Goal: Browse casually: Explore the website without a specific task or goal

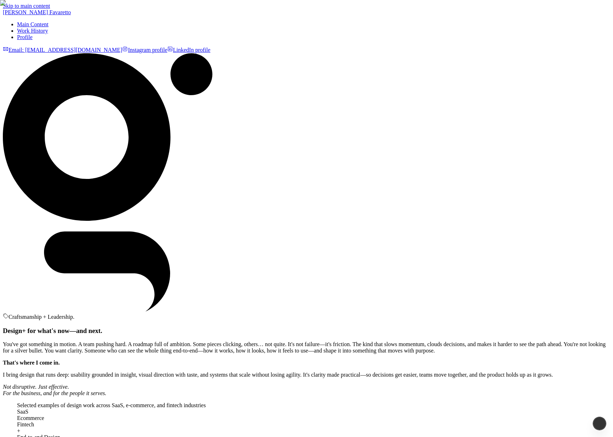
click at [361, 136] on div "Craftsmanship + Leadership. Design+ for what's now—and next. You've got somethi…" at bounding box center [307, 281] width 608 height 457
click at [458, 53] on div "Craftsmanship + Leadership. Design+ for what's now—and next. You've got somethi…" at bounding box center [307, 281] width 608 height 457
click at [370, 214] on div "Craftsmanship + Leadership. Design+ for what's now—and next. You've got somethi…" at bounding box center [307, 281] width 608 height 457
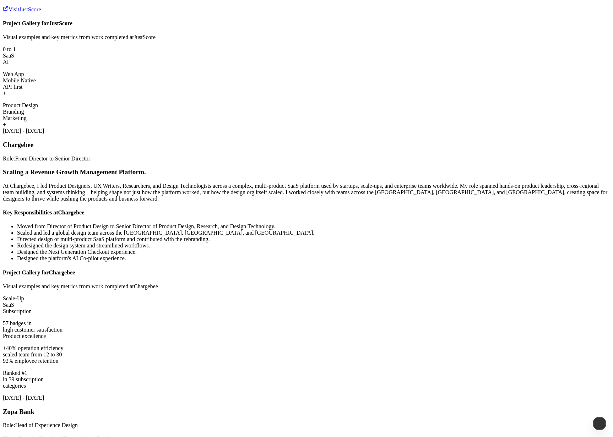
scroll to position [1072, 0]
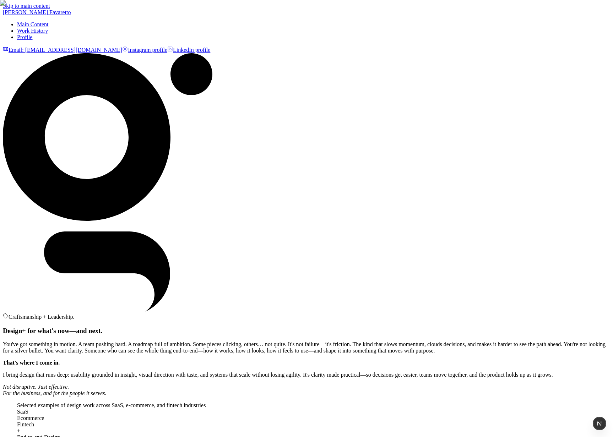
click at [332, 123] on div "Craftsmanship + Leadership. Design+ for what's now—and next. You've got somethi…" at bounding box center [307, 281] width 608 height 457
click at [60, 178] on div "Craftsmanship + Leadership. Design+ for what's now—and next. You've got somethi…" at bounding box center [307, 281] width 608 height 457
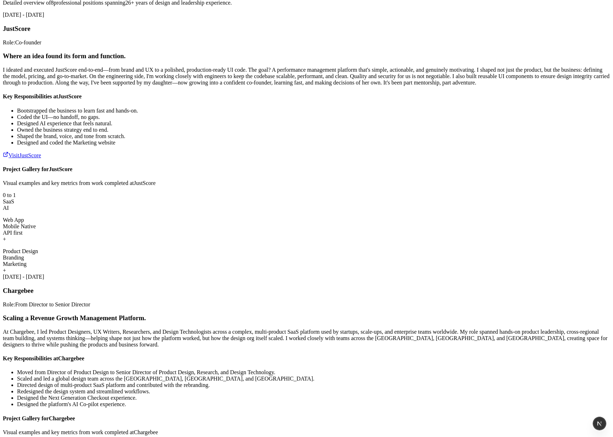
scroll to position [998, 0]
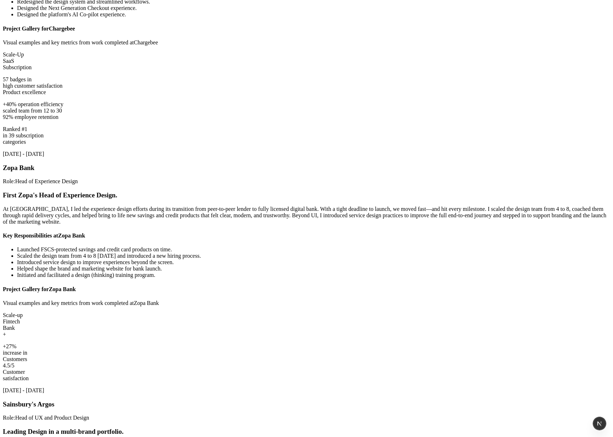
scroll to position [1250, 0]
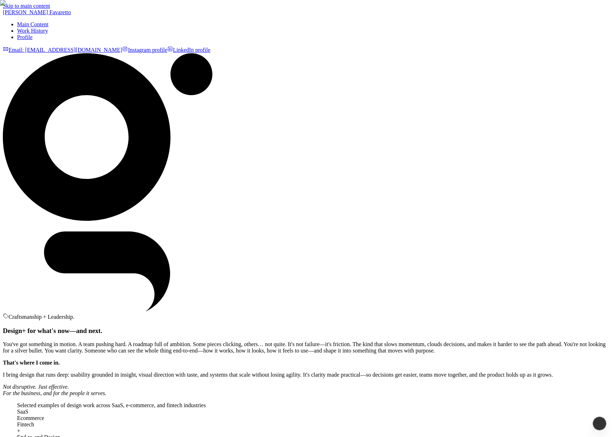
scroll to position [1250, 0]
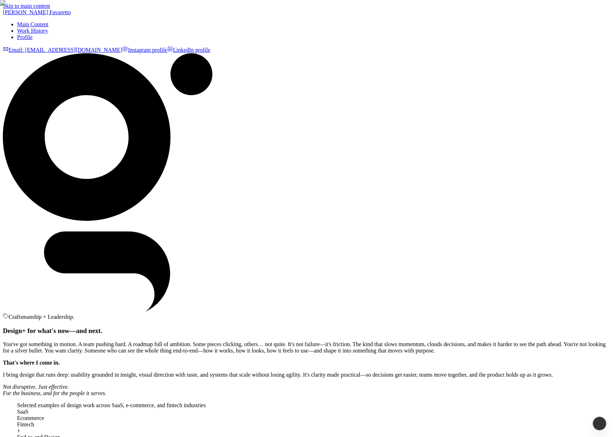
scroll to position [1250, 0]
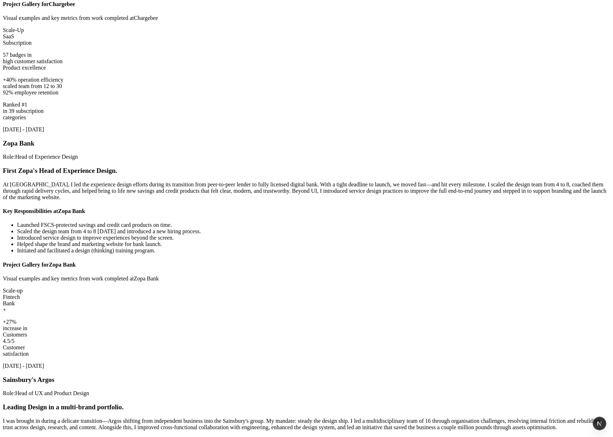
scroll to position [1269, 0]
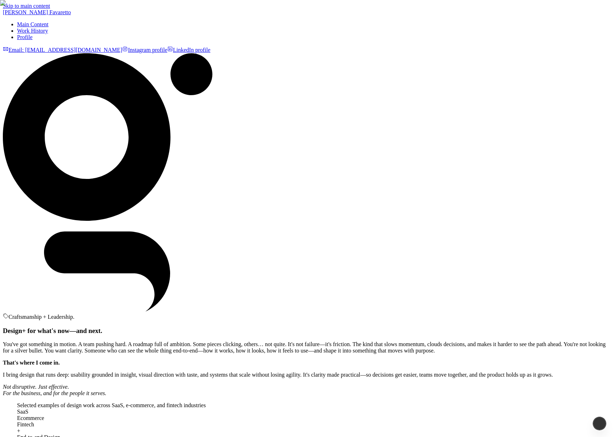
scroll to position [1269, 0]
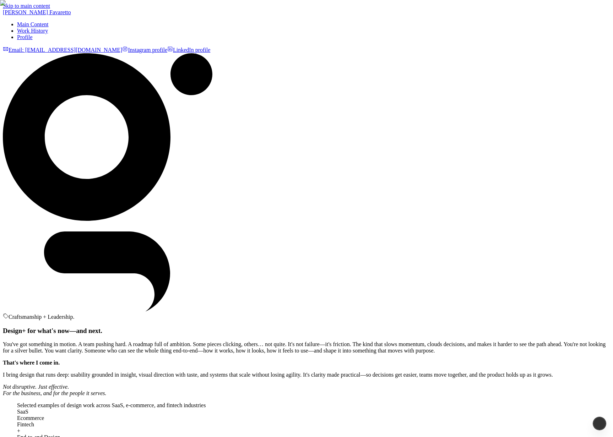
scroll to position [1269, 0]
click at [336, 130] on div "Craftsmanship + Leadership. Design+ for what's now—and next. You've got somethi…" at bounding box center [307, 281] width 608 height 457
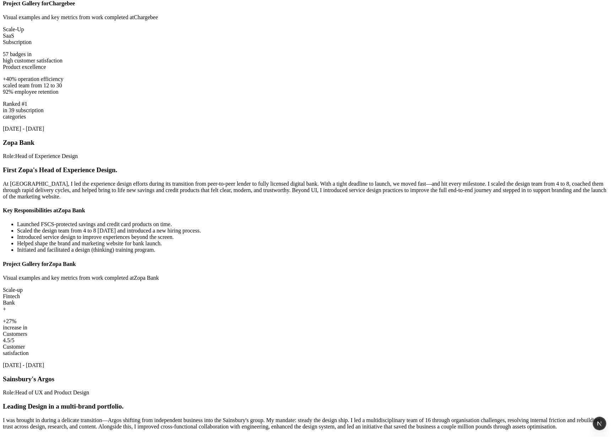
scroll to position [1418, 0]
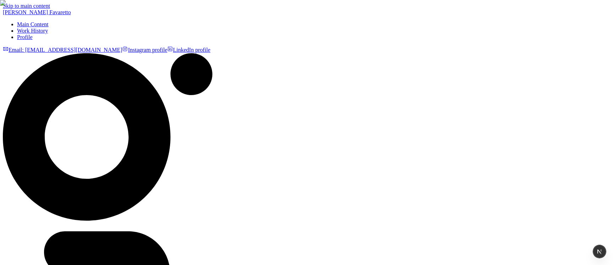
click at [247, 158] on div "Craftsmanship + Leadership. Design+ for [DATE]—and [DATE]. You've got something…" at bounding box center [307, 225] width 608 height 344
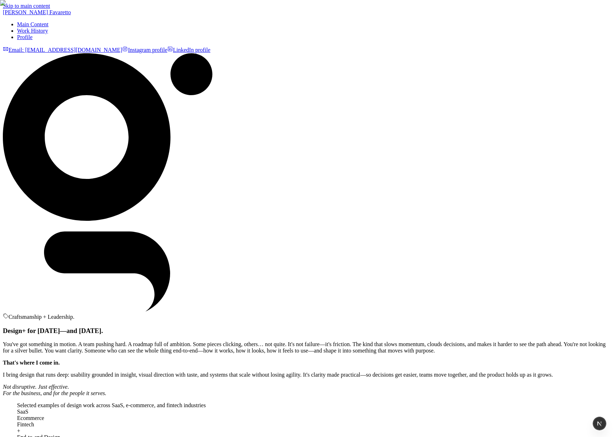
click at [341, 161] on div "Craftsmanship + Leadership. Design+ for [DATE]—and [DATE]. You've got something…" at bounding box center [307, 281] width 608 height 457
